Goal: Transaction & Acquisition: Purchase product/service

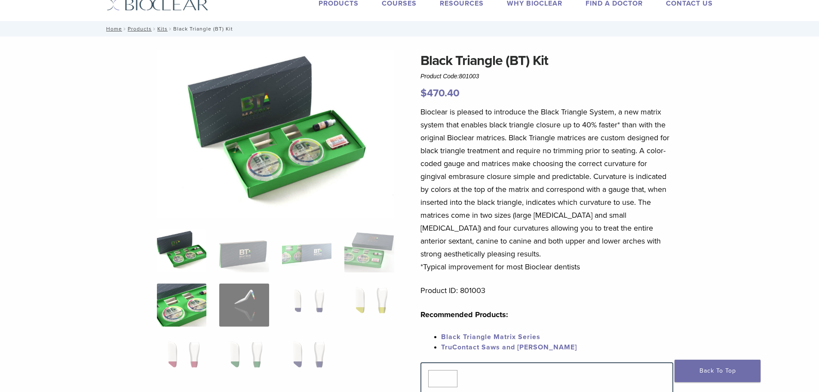
scroll to position [43, 0]
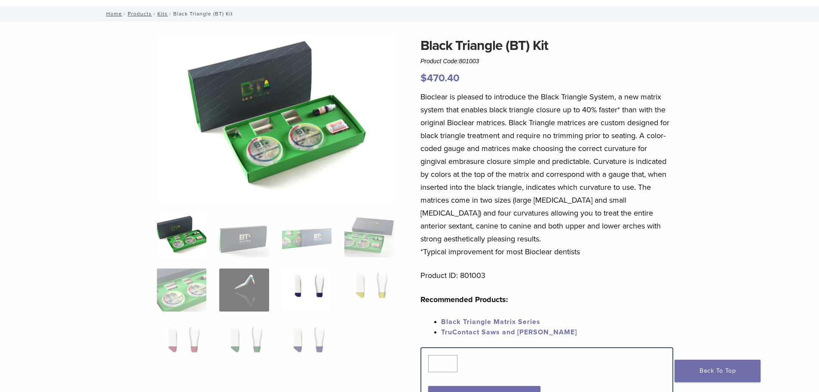
click at [300, 289] on img at bounding box center [306, 289] width 49 height 43
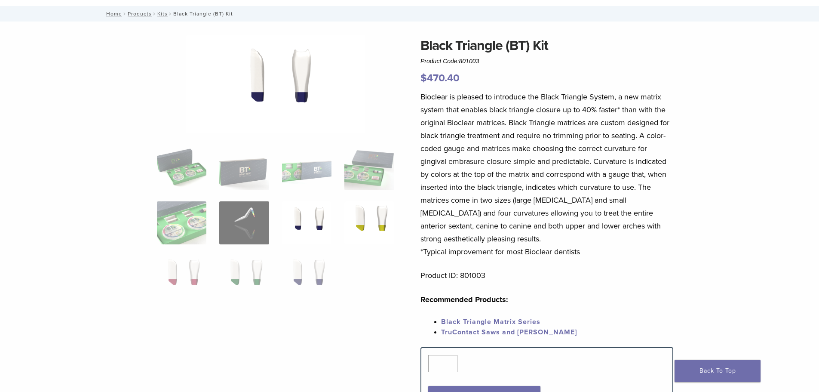
click at [366, 220] on img at bounding box center [368, 222] width 49 height 43
click at [169, 284] on img at bounding box center [181, 276] width 49 height 43
click at [215, 288] on ol at bounding box center [275, 228] width 250 height 162
click at [229, 286] on img at bounding box center [243, 276] width 49 height 43
click at [297, 276] on img at bounding box center [306, 276] width 49 height 43
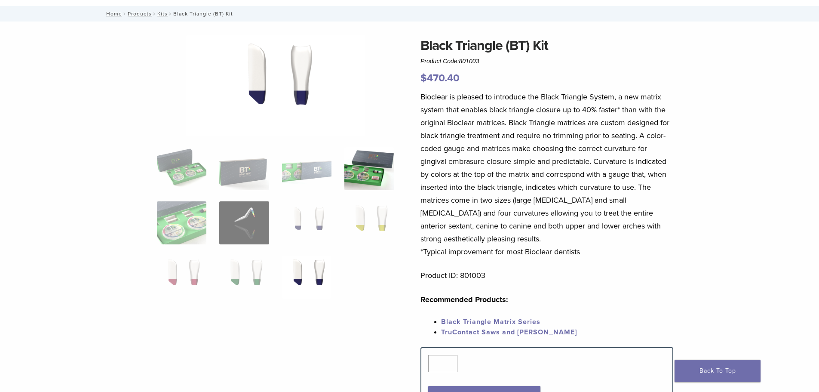
click at [354, 175] on img at bounding box center [368, 168] width 49 height 43
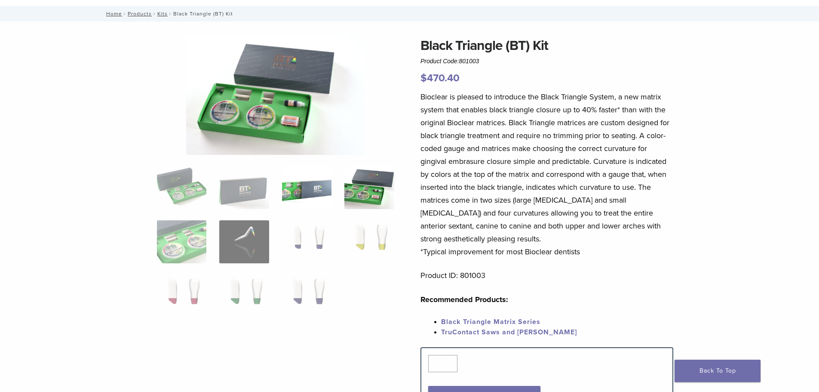
click at [285, 202] on img at bounding box center [306, 187] width 49 height 43
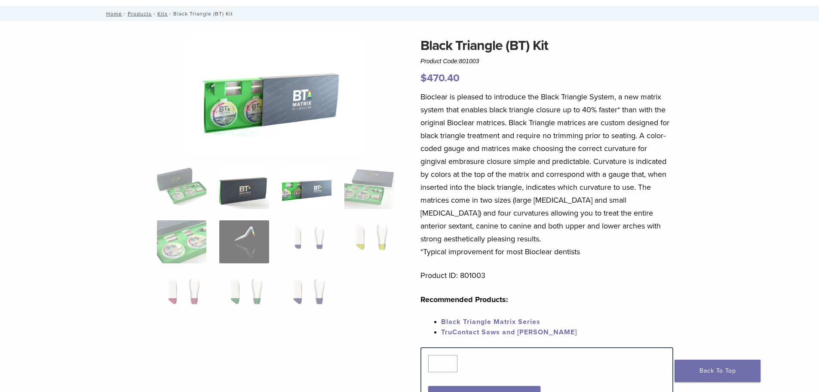
click at [220, 196] on img at bounding box center [243, 187] width 49 height 43
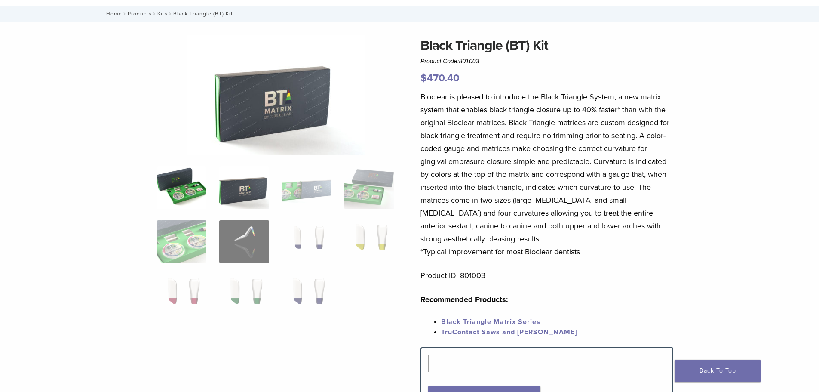
click at [178, 187] on img at bounding box center [181, 187] width 49 height 43
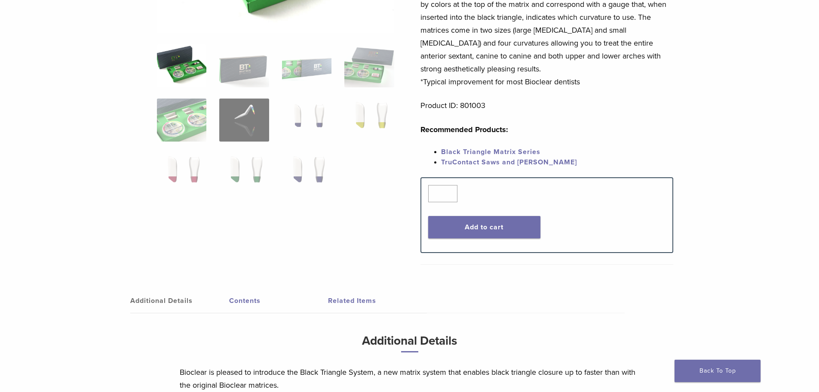
scroll to position [172, 0]
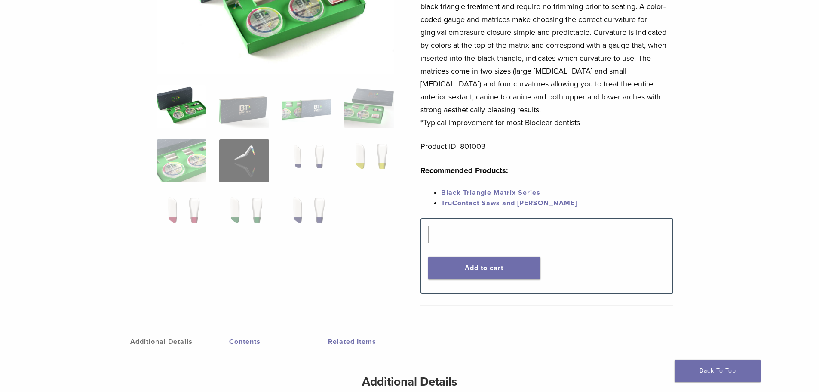
click at [487, 187] on div "Bioclear is pleased to introduce the Black Triangle System, a new matrix system…" at bounding box center [546, 89] width 253 height 257
click at [489, 192] on link "Black Triangle Matrix Series" at bounding box center [490, 192] width 99 height 9
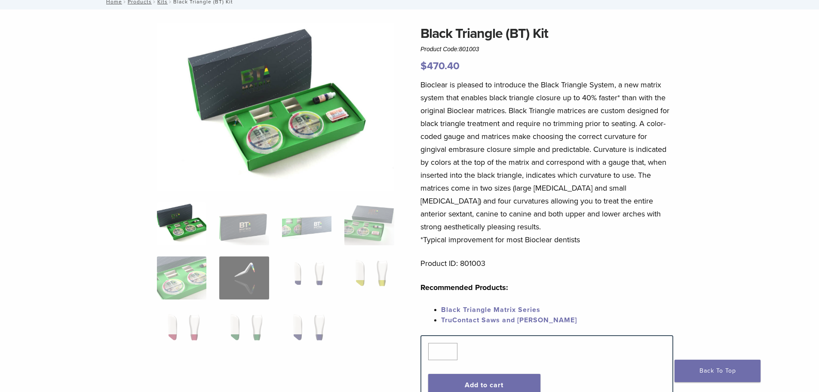
scroll to position [43, 0]
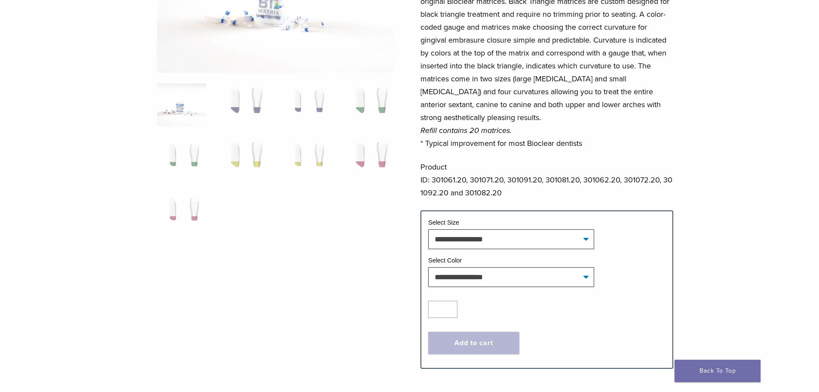
scroll to position [172, 0]
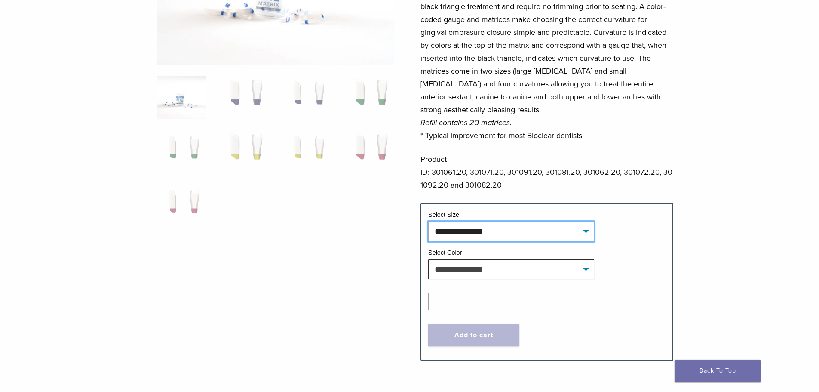
click at [532, 233] on select "**********" at bounding box center [511, 231] width 166 height 20
click at [539, 196] on div "Bioclear is pleased to introduce the Black Triangle System, a new matrix system…" at bounding box center [546, 81] width 253 height 241
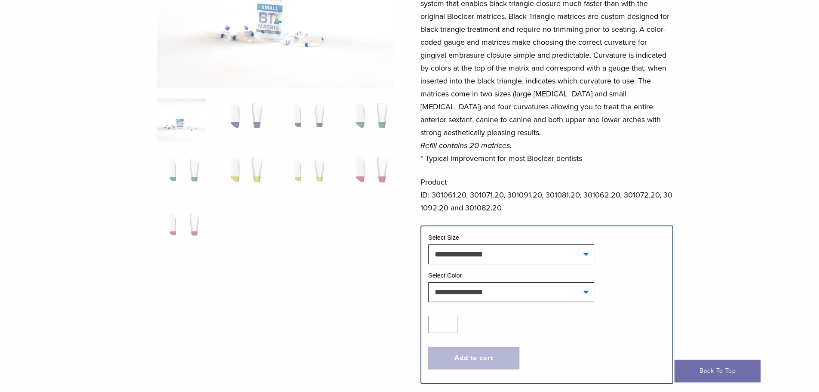
scroll to position [129, 0]
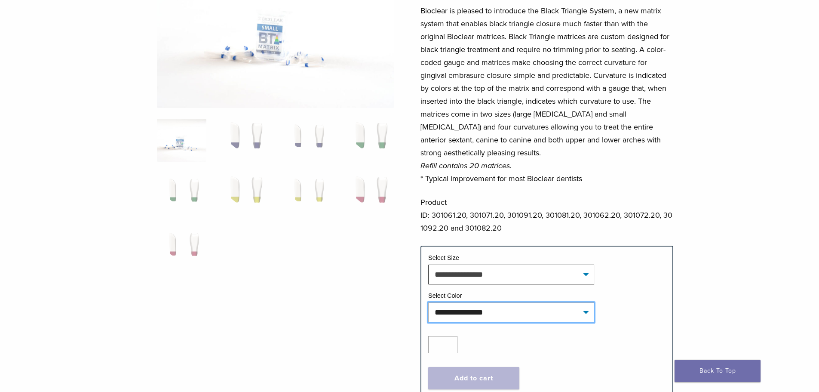
click at [491, 318] on select "**********" at bounding box center [511, 312] width 166 height 20
click at [491, 317] on select "**********" at bounding box center [511, 312] width 166 height 20
click at [499, 160] on p "Bioclear is pleased to introduce the Black Triangle System, a new matrix system…" at bounding box center [546, 94] width 253 height 181
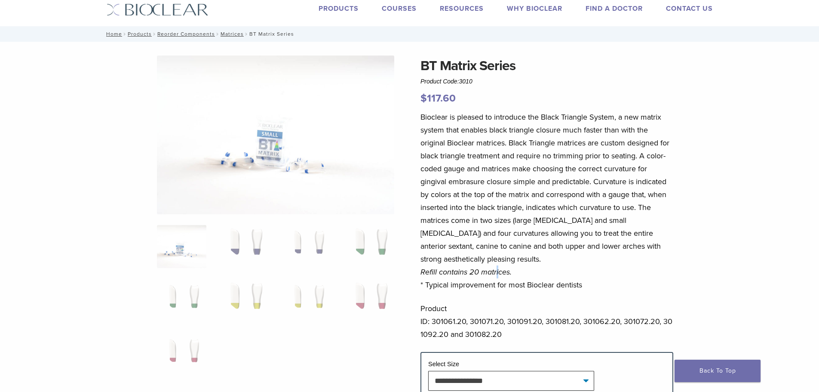
scroll to position [0, 0]
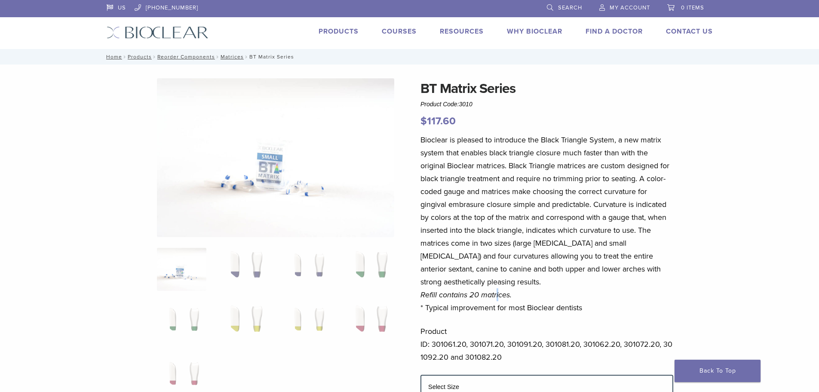
click at [340, 30] on link "Products" at bounding box center [338, 31] width 40 height 9
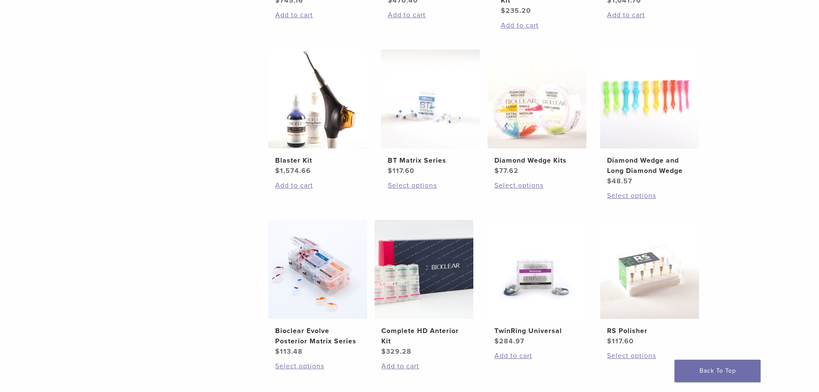
scroll to position [516, 0]
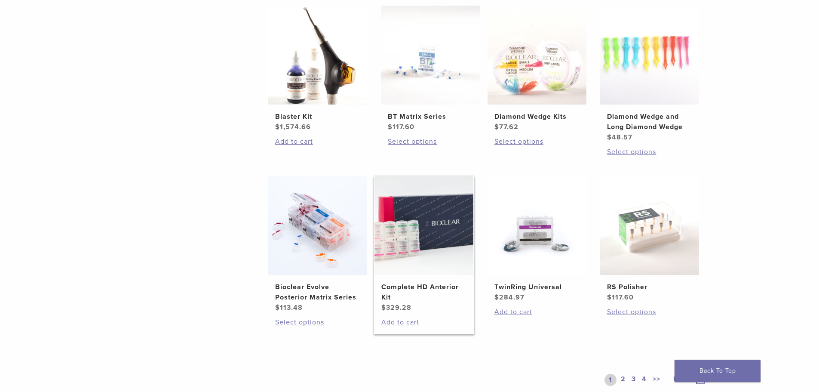
click at [429, 234] on img at bounding box center [423, 225] width 99 height 99
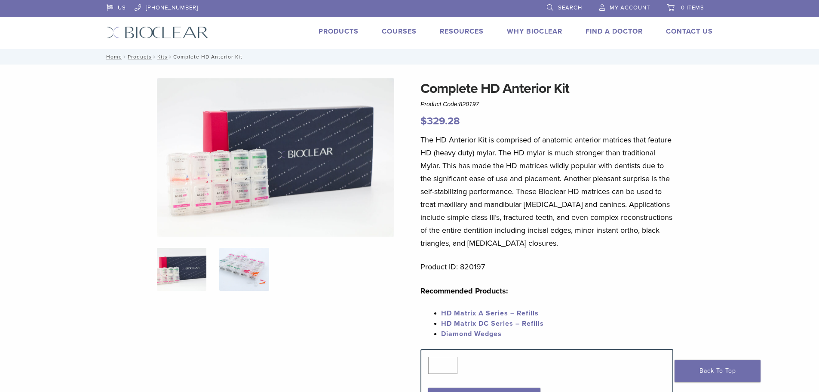
click at [251, 283] on img at bounding box center [243, 269] width 49 height 43
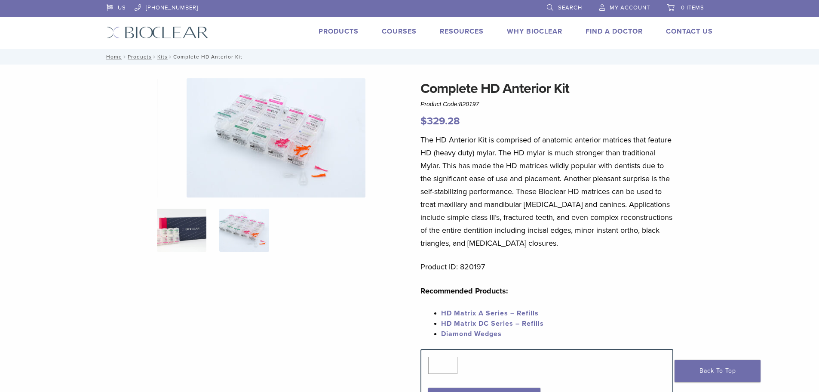
click at [192, 226] on img at bounding box center [181, 229] width 49 height 43
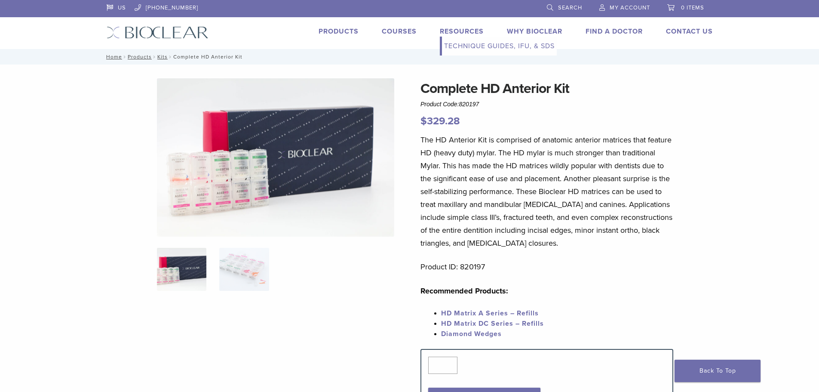
click at [474, 51] on link "Technique Guides, IFU, & SDS" at bounding box center [499, 46] width 115 height 19
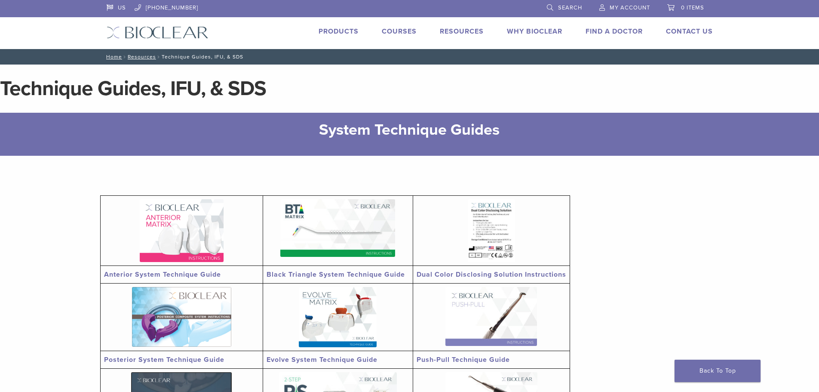
scroll to position [43, 0]
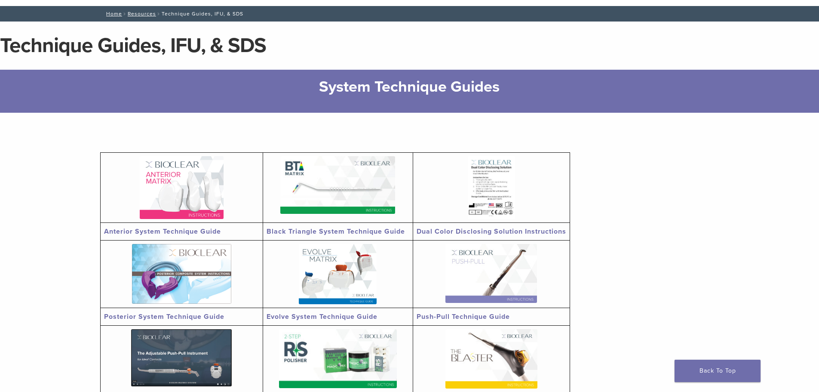
click at [206, 198] on img at bounding box center [182, 187] width 84 height 63
click at [279, 121] on section "Anterior System Technique Guide Black Triangle System Technique Guide Dual Colo…" at bounding box center [409, 325] width 619 height 424
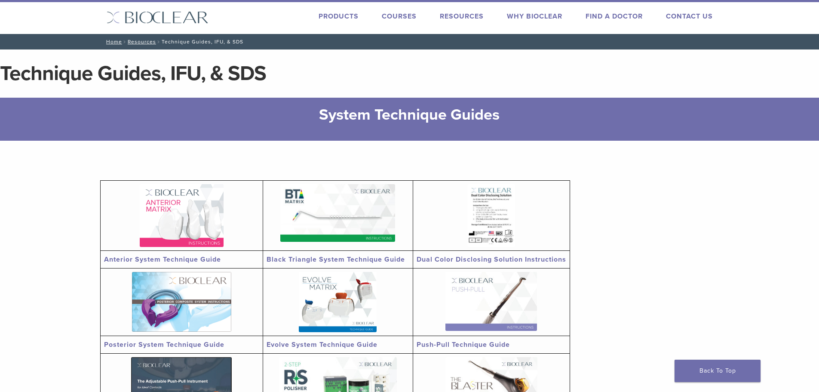
scroll to position [0, 0]
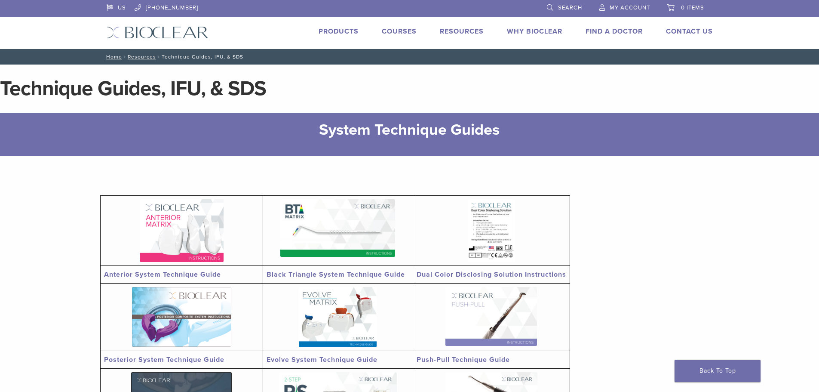
click at [348, 35] on link "Products" at bounding box center [338, 31] width 40 height 9
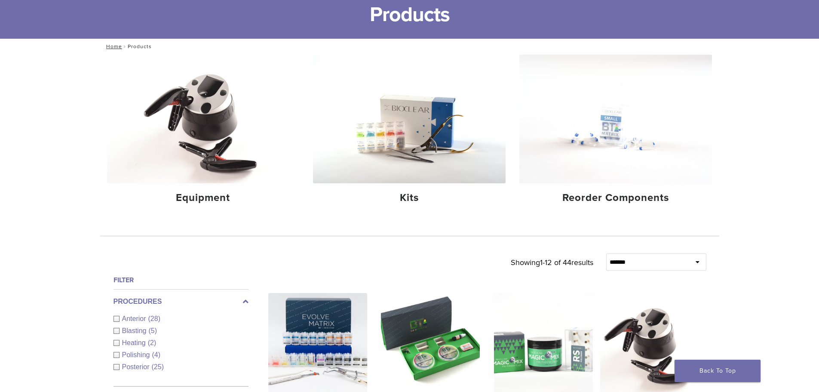
scroll to position [129, 0]
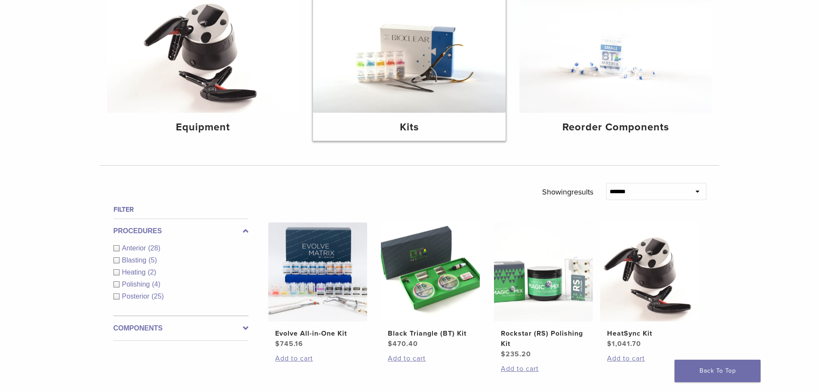
click at [413, 58] on img at bounding box center [409, 48] width 193 height 129
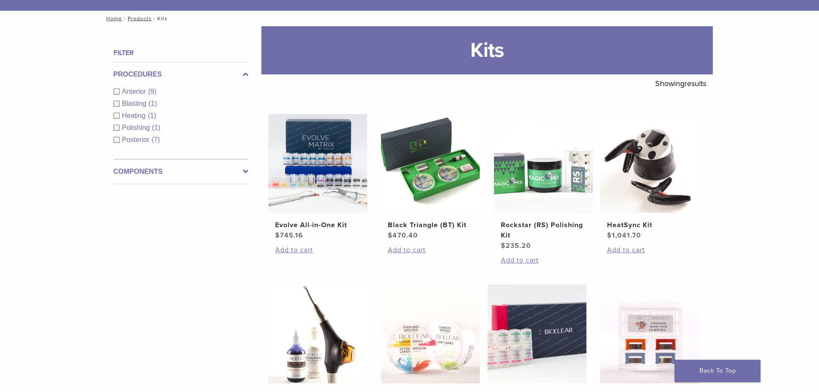
scroll to position [86, 0]
click at [452, 160] on img at bounding box center [430, 163] width 99 height 99
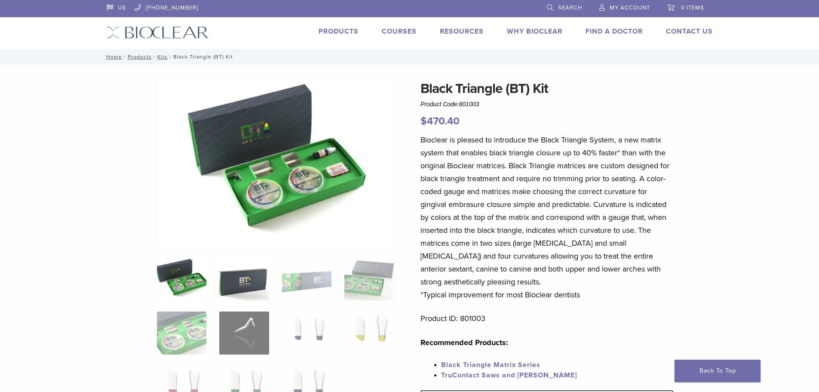
click at [229, 272] on img at bounding box center [243, 278] width 49 height 43
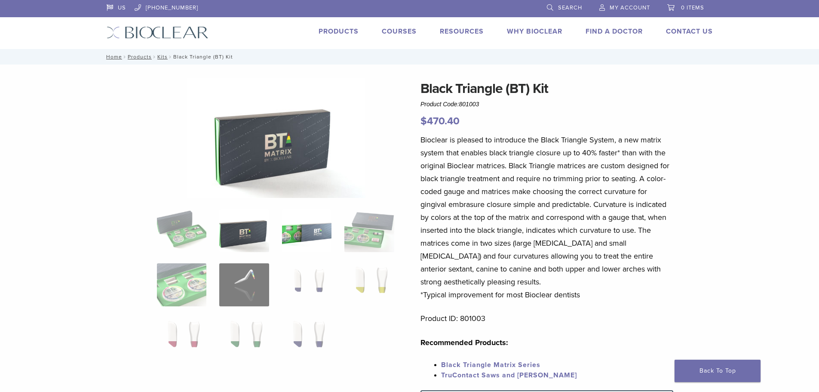
click at [313, 242] on img at bounding box center [306, 230] width 49 height 43
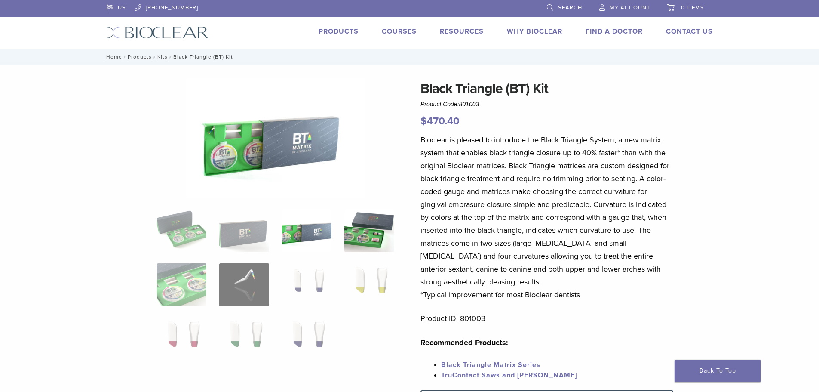
click at [352, 229] on img at bounding box center [368, 230] width 49 height 43
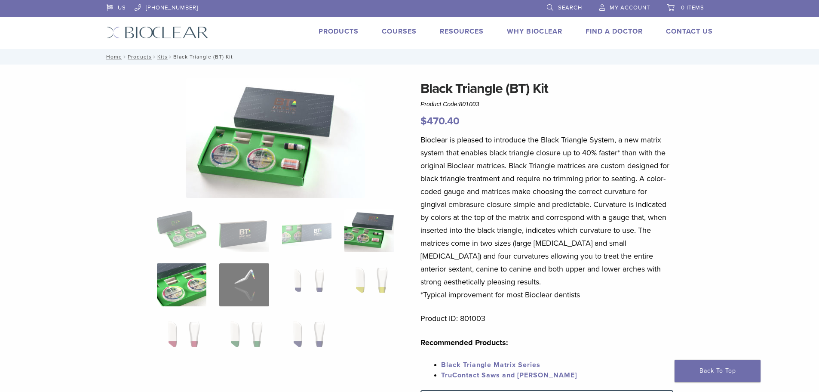
click at [181, 289] on img at bounding box center [181, 284] width 49 height 43
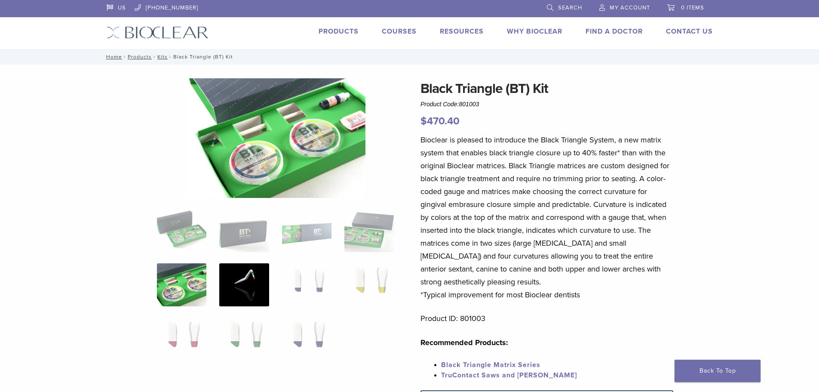
click at [222, 283] on img at bounding box center [243, 284] width 49 height 43
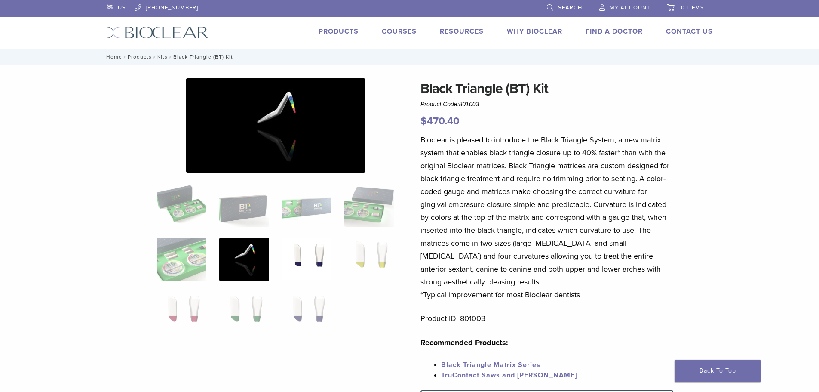
click at [309, 251] on img at bounding box center [306, 259] width 49 height 43
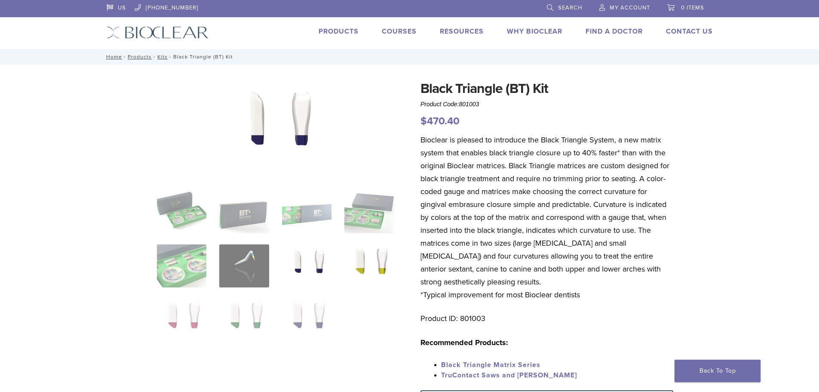
click at [366, 262] on img at bounding box center [368, 265] width 49 height 43
click at [224, 312] on img at bounding box center [243, 319] width 49 height 43
click at [539, 193] on p "Bioclear is pleased to introduce the Black Triangle System, a new matrix system…" at bounding box center [546, 217] width 253 height 168
click at [306, 314] on img at bounding box center [306, 319] width 49 height 43
click at [569, 223] on p "Bioclear is pleased to introduce the Black Triangle System, a new matrix system…" at bounding box center [546, 217] width 253 height 168
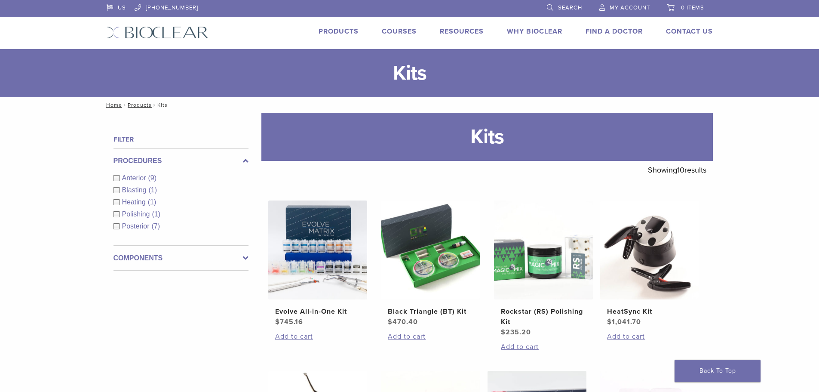
scroll to position [86, 0]
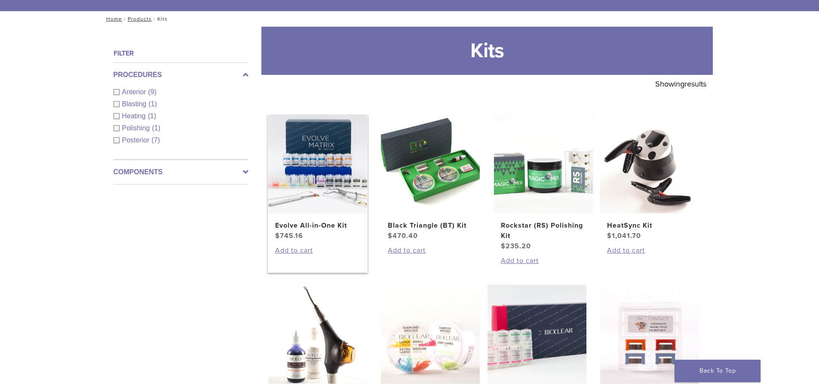
click at [319, 207] on img at bounding box center [317, 163] width 99 height 99
click at [410, 200] on img at bounding box center [430, 163] width 99 height 99
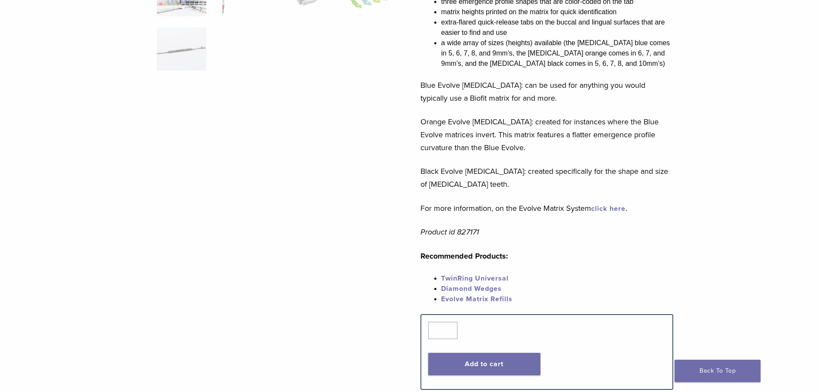
scroll to position [301, 0]
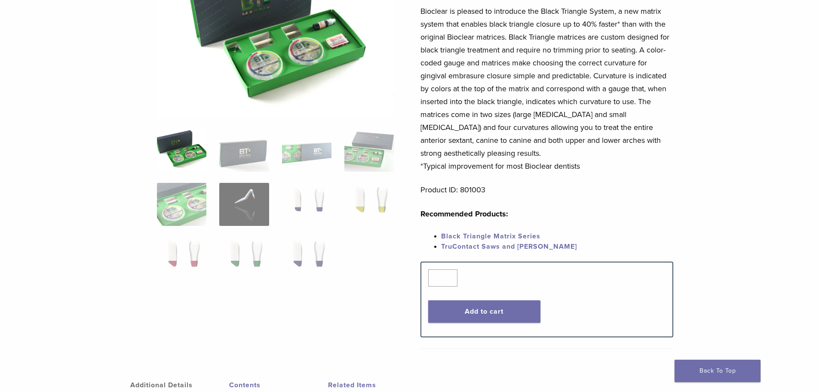
scroll to position [129, 0]
click at [266, 215] on img at bounding box center [243, 203] width 49 height 43
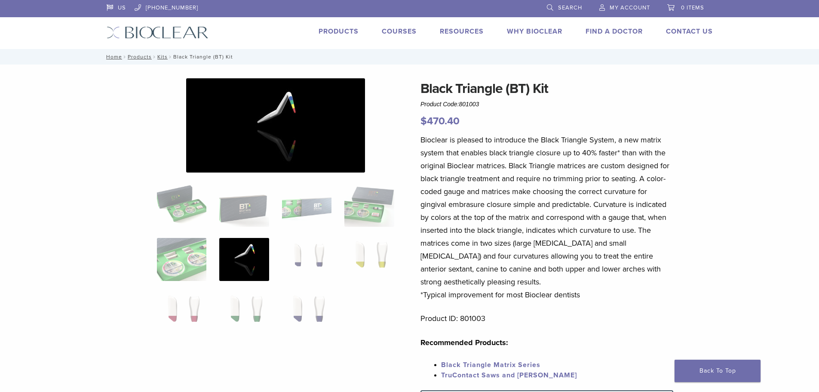
scroll to position [43, 0]
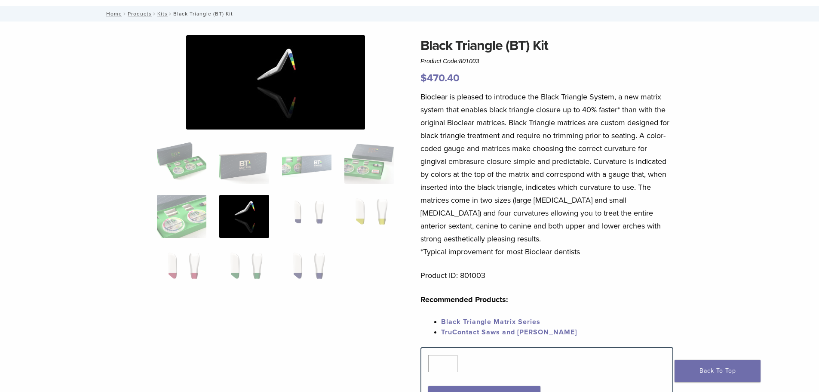
click at [423, 173] on p "Bioclear is pleased to introduce the Black Triangle System, a new matrix system…" at bounding box center [546, 174] width 253 height 168
click at [648, 239] on p "Bioclear is pleased to introduce the Black Triangle System, a new matrix system…" at bounding box center [546, 174] width 253 height 168
click at [316, 282] on img at bounding box center [306, 270] width 49 height 43
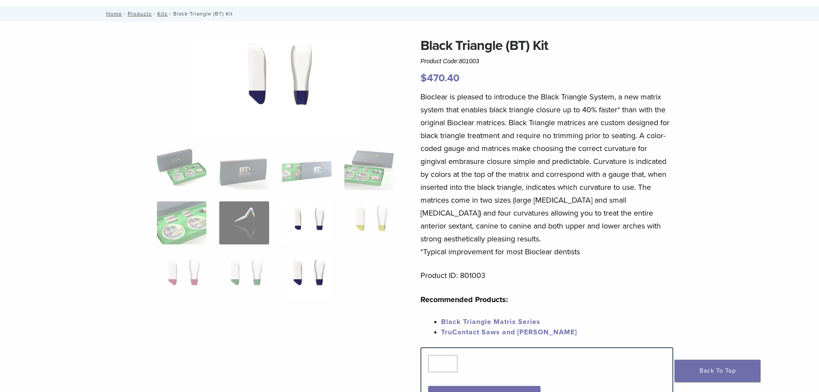
click at [320, 235] on img at bounding box center [306, 222] width 49 height 43
click at [325, 285] on img at bounding box center [306, 276] width 49 height 43
click at [328, 230] on img at bounding box center [306, 222] width 49 height 43
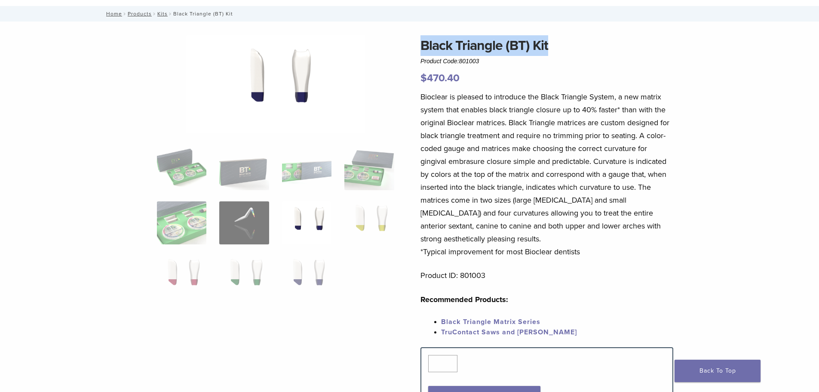
drag, startPoint x: 553, startPoint y: 51, endPoint x: 424, endPoint y: 49, distance: 128.5
click at [424, 49] on h1 "Black Triangle (BT) Kit" at bounding box center [546, 45] width 253 height 21
copy h1 "Black Triangle (BT) Kit"
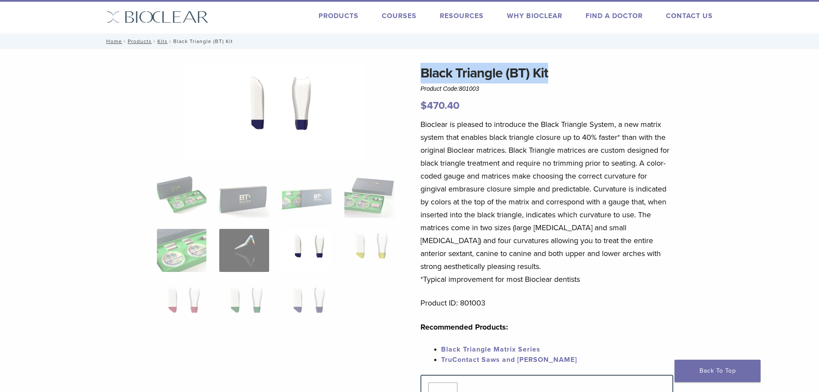
scroll to position [0, 0]
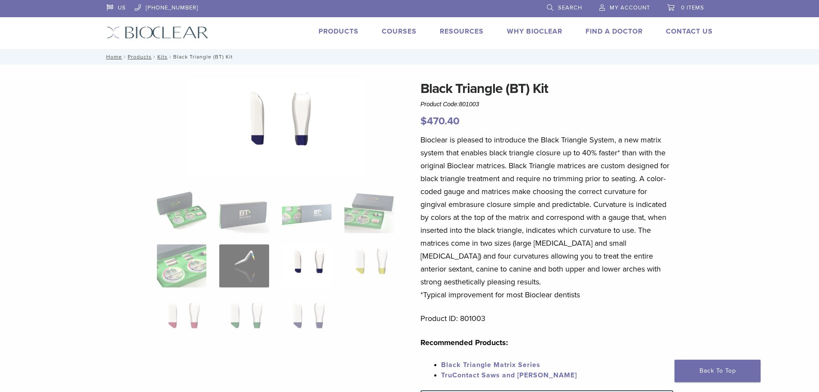
click at [470, 101] on span "801003" at bounding box center [469, 104] width 20 height 7
copy span "801003"
click at [179, 266] on img at bounding box center [181, 265] width 49 height 43
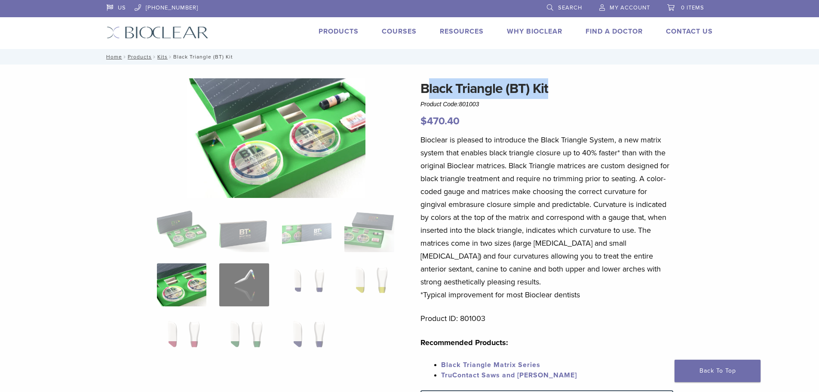
drag, startPoint x: 571, startPoint y: 84, endPoint x: 425, endPoint y: 89, distance: 145.3
click at [425, 89] on h1 "Black Triangle (BT) Kit" at bounding box center [546, 88] width 253 height 21
drag, startPoint x: 423, startPoint y: 87, endPoint x: 551, endPoint y: 86, distance: 127.7
click at [551, 86] on h1 "Black Triangle (BT) Kit" at bounding box center [546, 88] width 253 height 21
copy h1 "Black Triangle (BT) Kit"
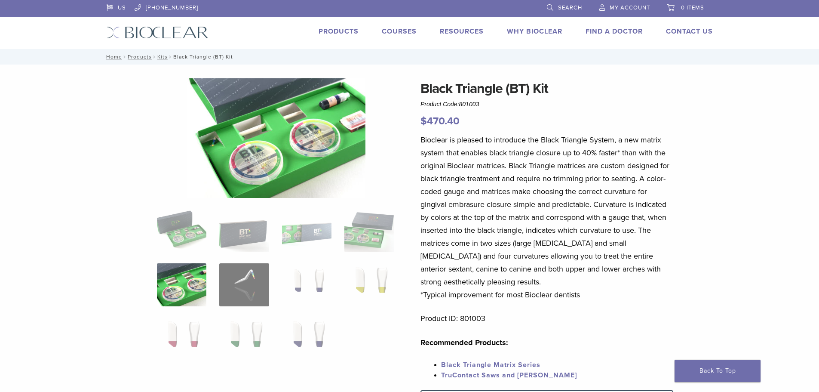
click at [593, 223] on p "Bioclear is pleased to introduce the Black Triangle System, a new matrix system…" at bounding box center [546, 217] width 253 height 168
click at [328, 30] on link "Products" at bounding box center [338, 31] width 40 height 9
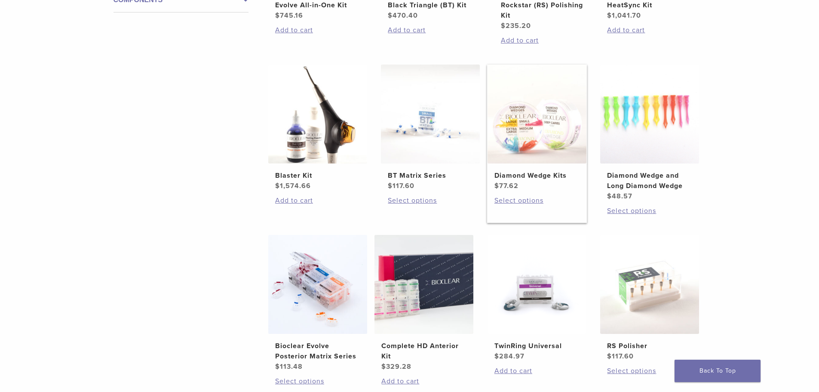
scroll to position [559, 0]
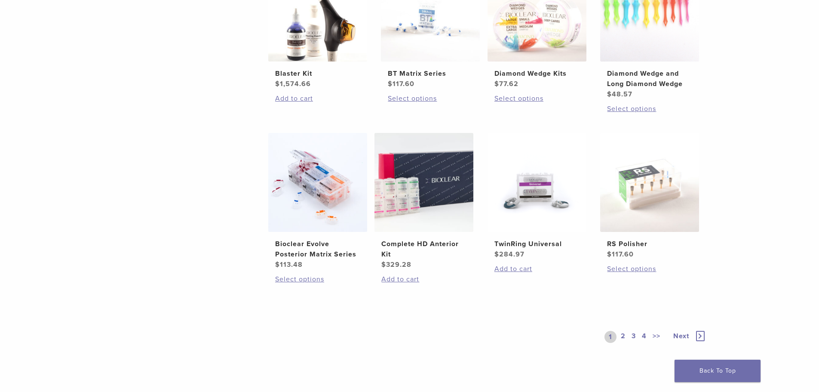
click at [681, 335] on span "Next" at bounding box center [681, 335] width 16 height 9
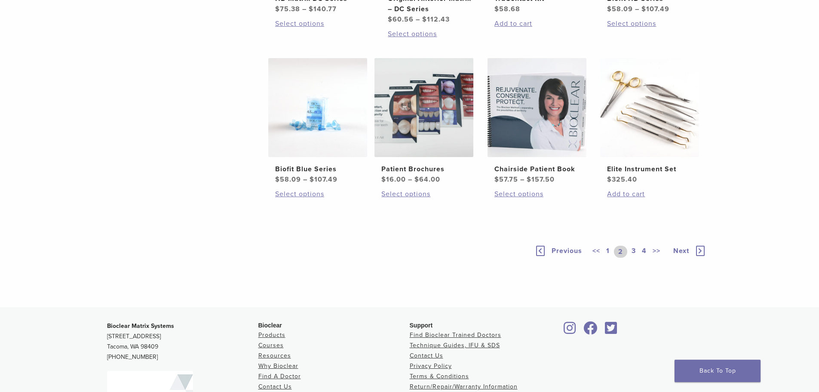
scroll to position [645, 0]
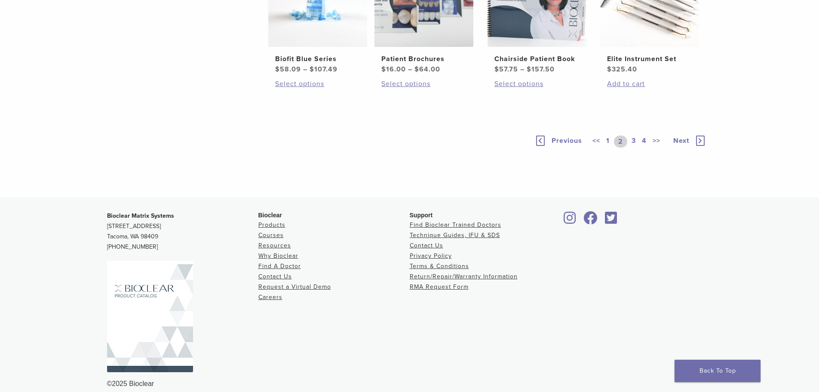
click at [683, 147] on link "Next" at bounding box center [685, 141] width 42 height 12
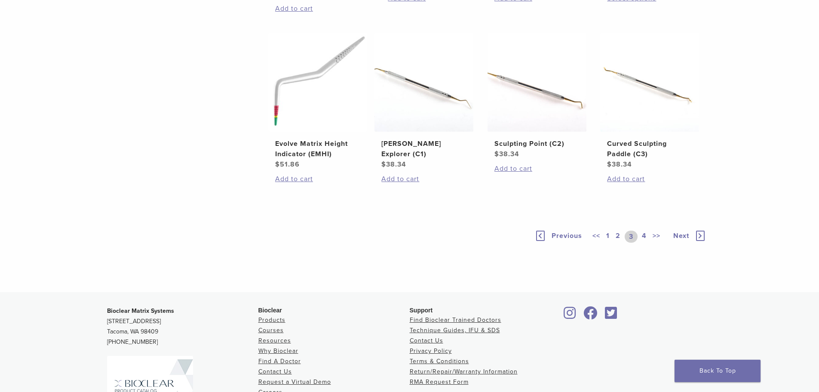
scroll to position [602, 0]
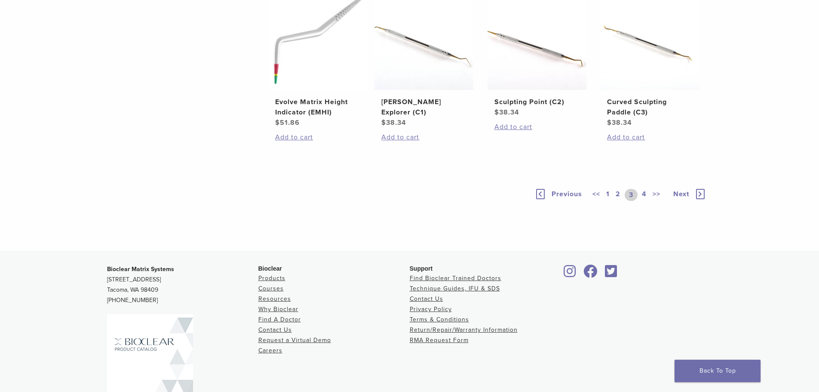
click at [687, 198] on span "Next" at bounding box center [681, 194] width 16 height 9
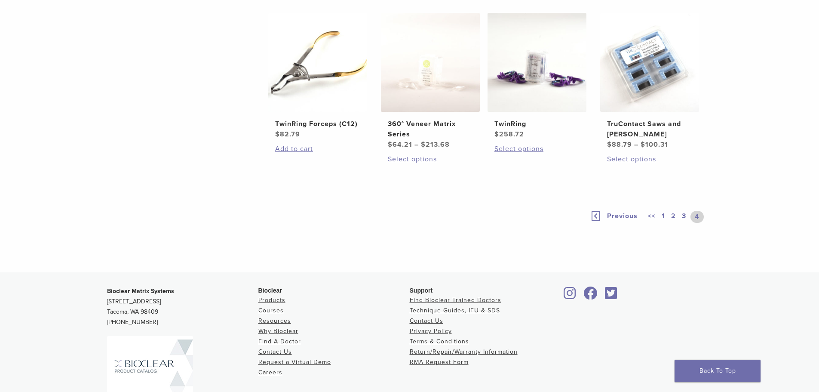
scroll to position [380, 0]
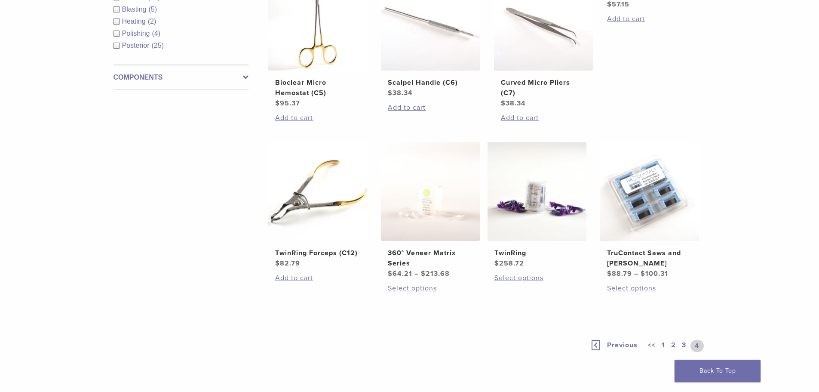
drag, startPoint x: 656, startPoint y: 347, endPoint x: 661, endPoint y: 345, distance: 5.6
click at [661, 345] on div "<< 1 2 3 4" at bounding box center [676, 346] width 60 height 12
click at [662, 344] on link "1" at bounding box center [663, 346] width 7 height 12
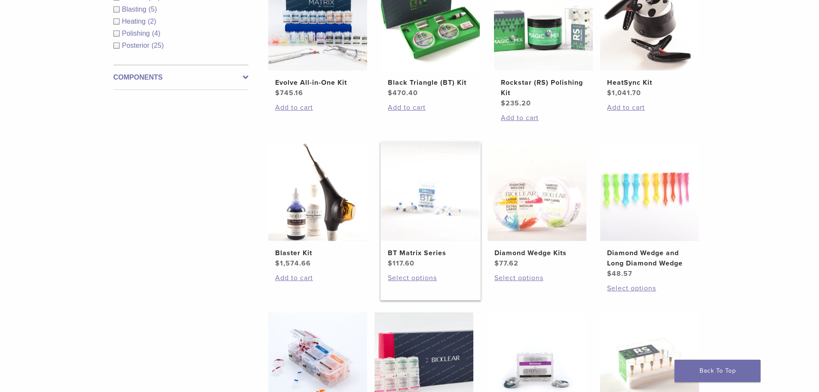
scroll to position [208, 0]
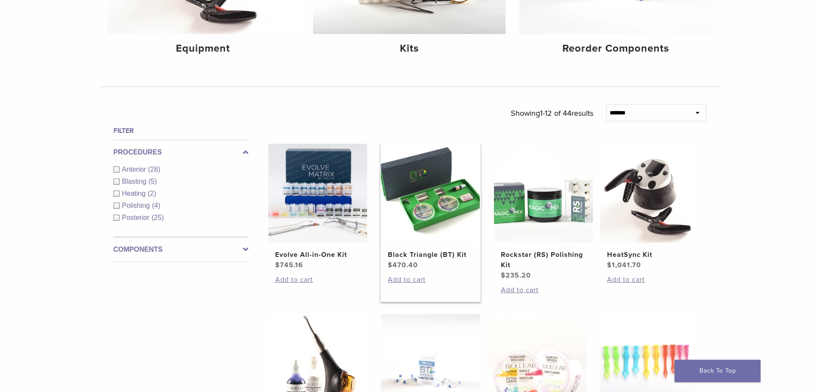
click at [428, 225] on img at bounding box center [430, 193] width 99 height 99
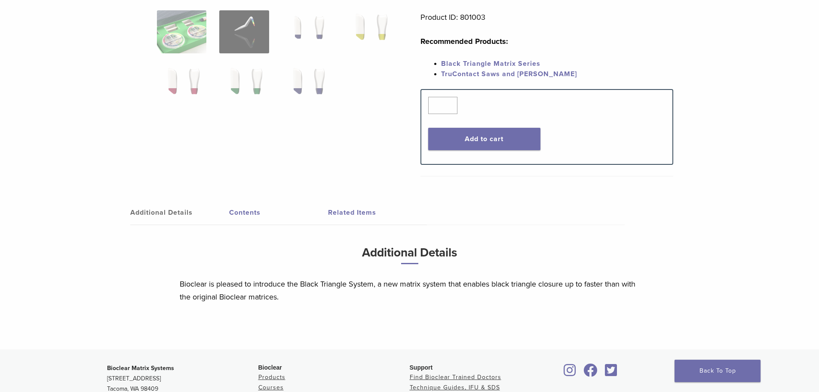
scroll to position [129, 0]
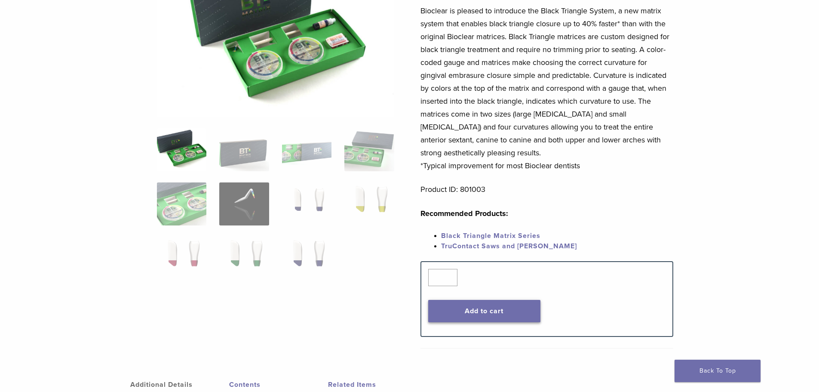
click at [500, 309] on button "Add to cart" at bounding box center [484, 311] width 112 height 22
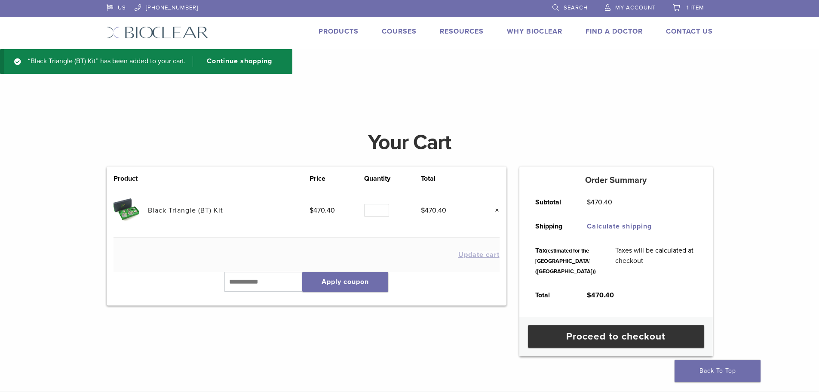
drag, startPoint x: 457, startPoint y: 73, endPoint x: 393, endPoint y: 66, distance: 64.0
click at [393, 66] on div "“Black Triangle (BT) Kit” has been added to your cart. Continue shopping" at bounding box center [409, 70] width 819 height 43
